Goal: Find specific page/section: Find specific page/section

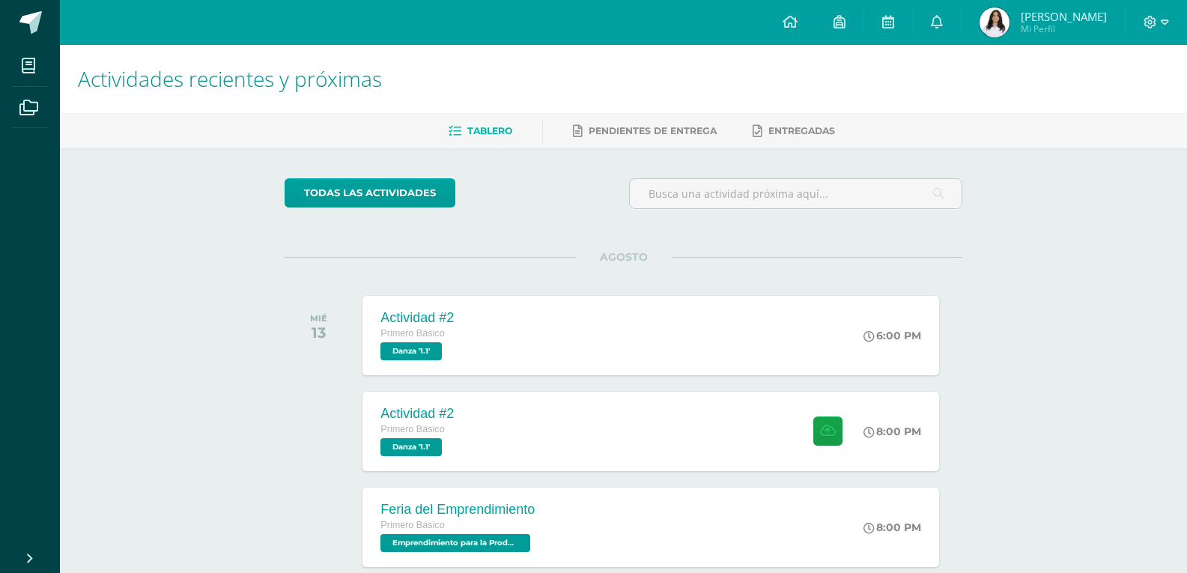
click at [1006, 28] on span "[PERSON_NAME] Mi Perfil" at bounding box center [1042, 22] width 133 height 30
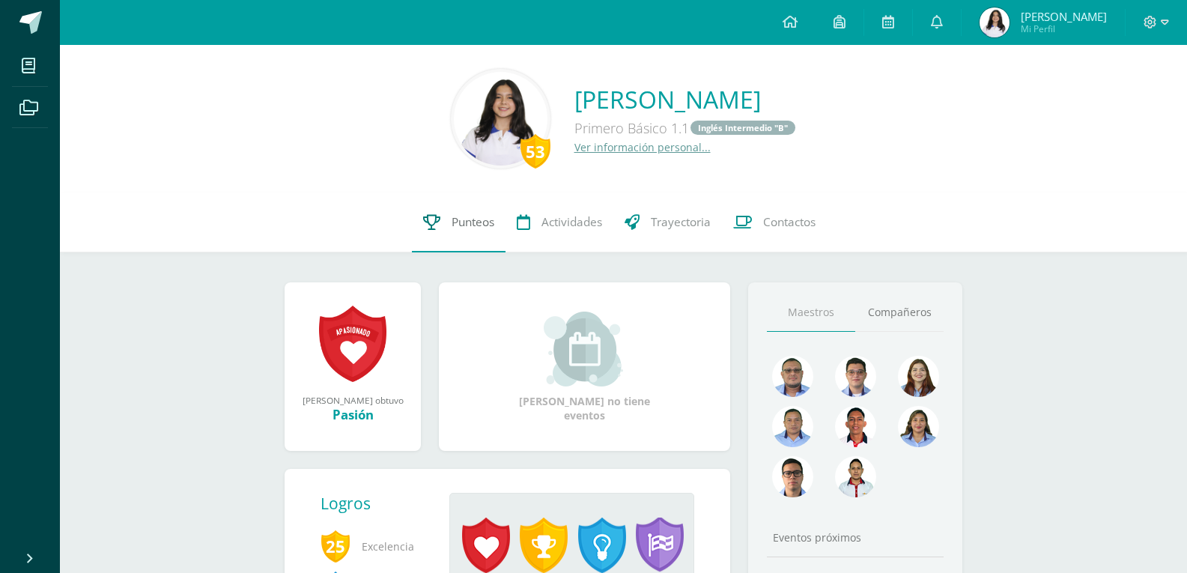
click at [478, 230] on span "Punteos" at bounding box center [473, 222] width 43 height 16
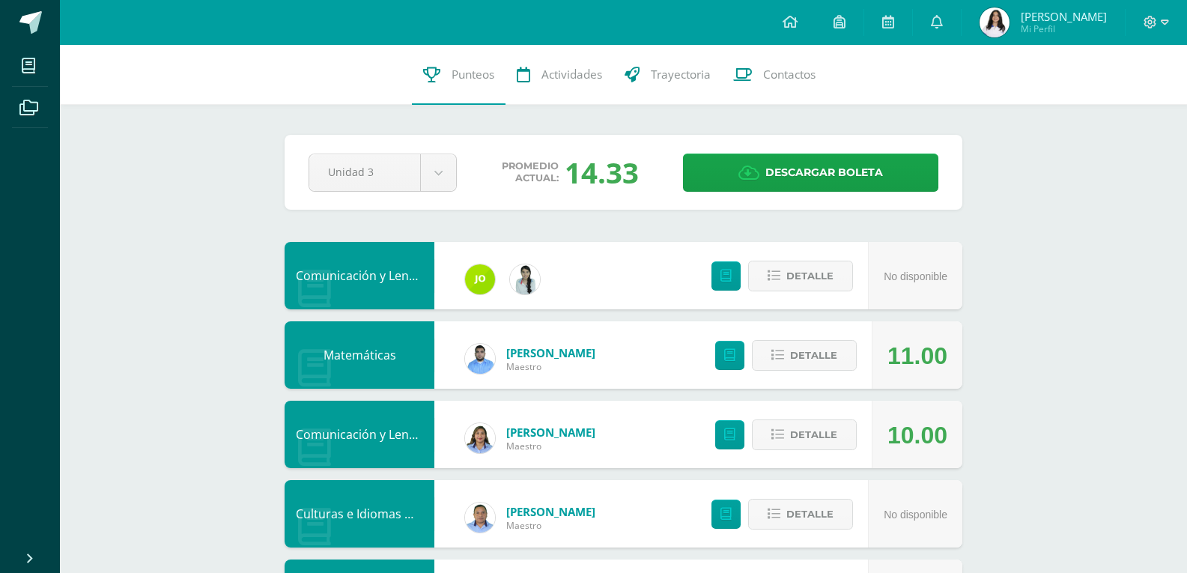
click at [992, 13] on img at bounding box center [994, 22] width 30 height 30
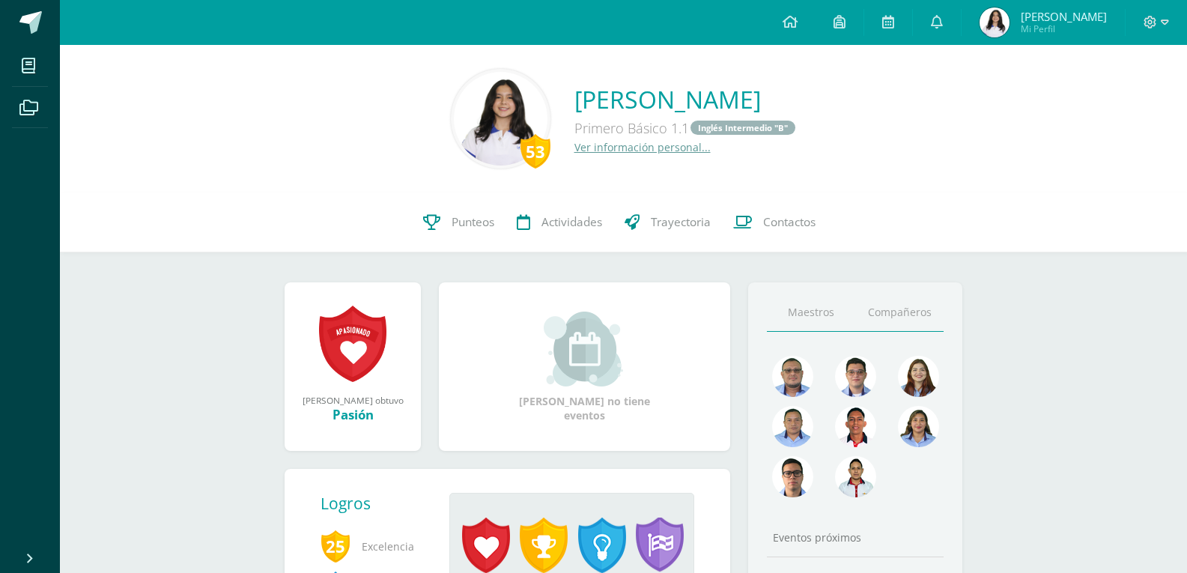
click at [905, 310] on link "Compañeros" at bounding box center [899, 313] width 88 height 38
